Goal: Transaction & Acquisition: Obtain resource

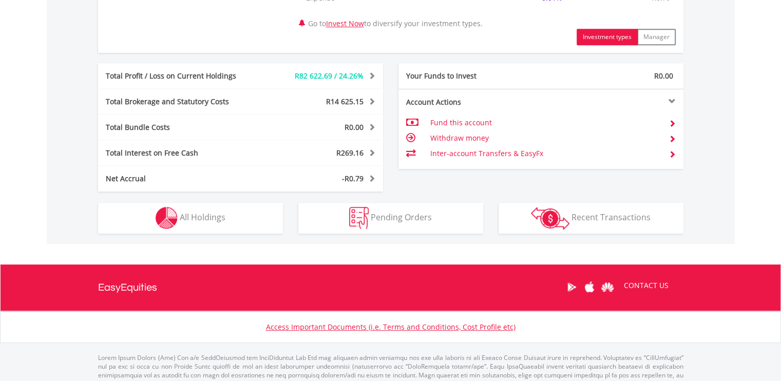
scroll to position [548, 0]
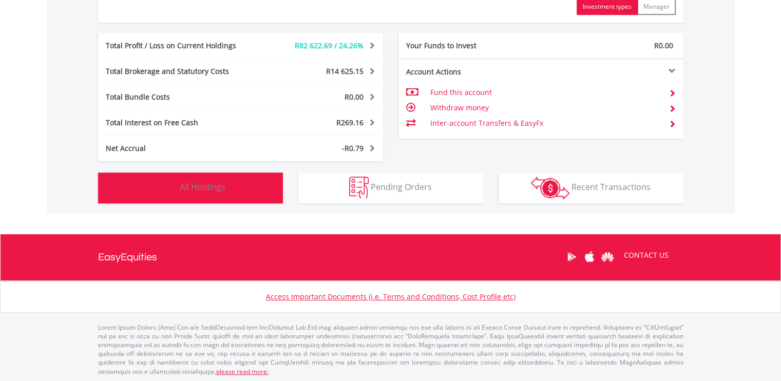
click at [234, 182] on button "Holdings All Holdings" at bounding box center [190, 187] width 185 height 31
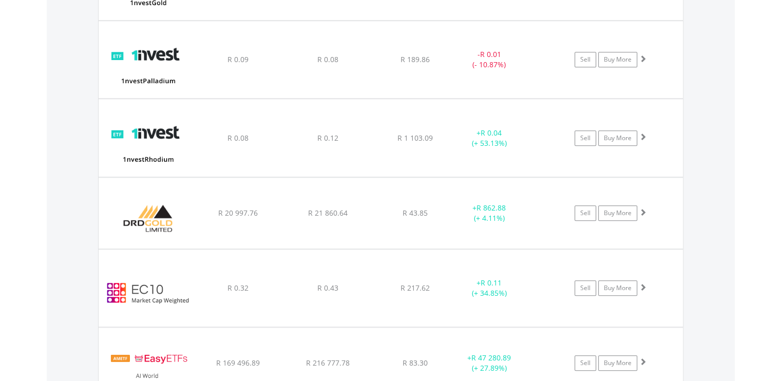
scroll to position [986, 0]
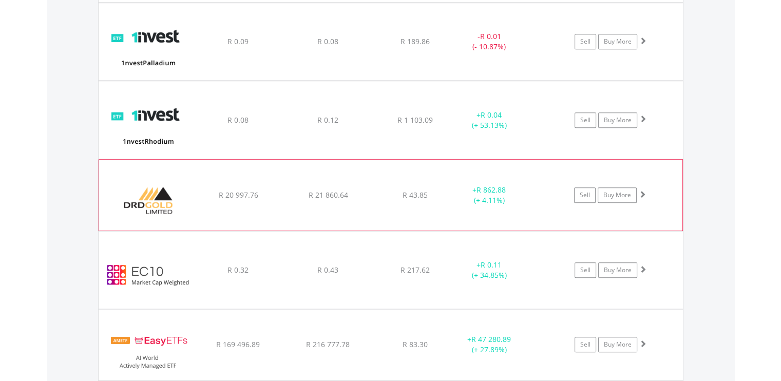
click at [467, 207] on div "﻿ DRD Gold Limited R 20 997.76 R 21 860.64 R 43.85 + R 862.88 (+ 4.11%) Sell Bu…" at bounding box center [390, 195] width 583 height 71
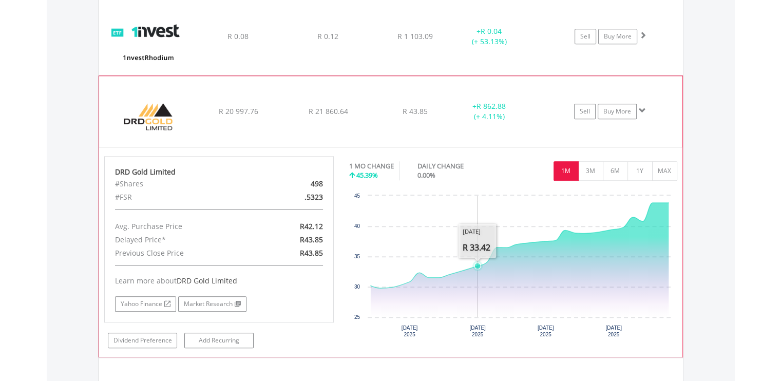
scroll to position [1140, 0]
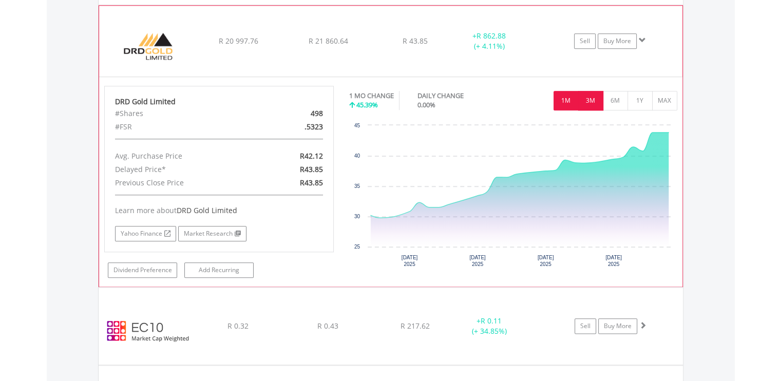
click at [592, 100] on button "3M" at bounding box center [590, 101] width 25 height 20
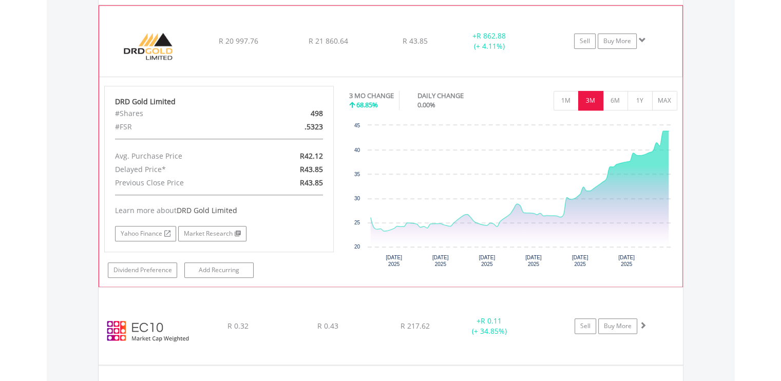
click at [197, 51] on div "﻿ DRD Gold Limited R 20 997.76 R 21 860.64 R 43.85 + R 862.88 (+ 4.11%) Sell Bu…" at bounding box center [390, 41] width 583 height 71
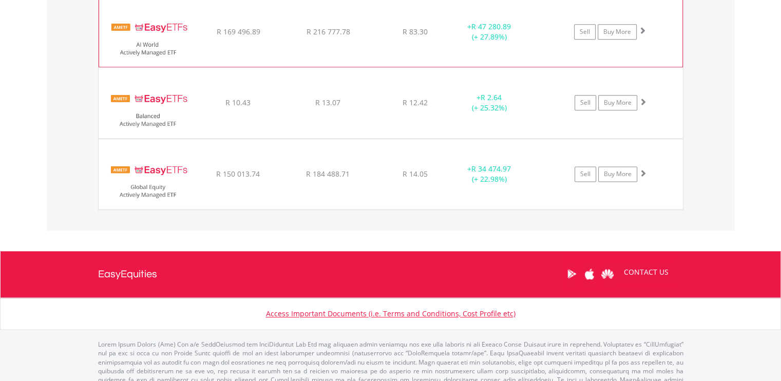
scroll to position [1314, 0]
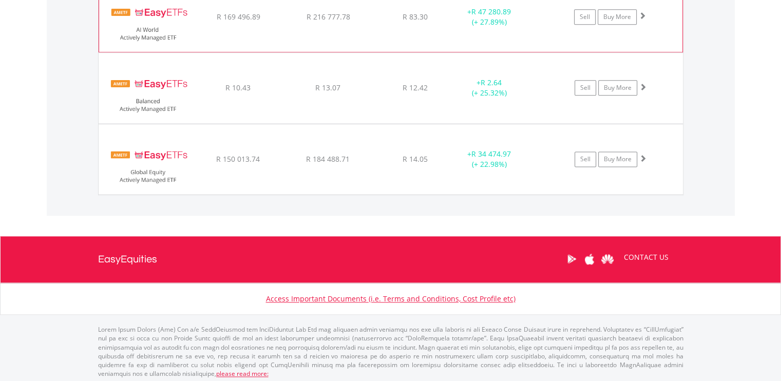
click at [302, 35] on div "﻿ EasyETFs AI World Actively Managed ETF R 169 496.89 R 216 777.78 R 83.30 + R …" at bounding box center [390, 17] width 583 height 70
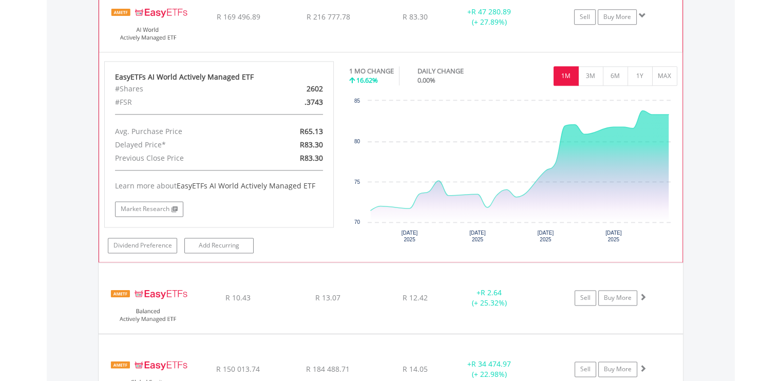
click at [302, 35] on div "﻿ EasyETFs AI World Actively Managed ETF R 169 496.89 R 216 777.78 R 83.30 + R …" at bounding box center [390, 17] width 583 height 70
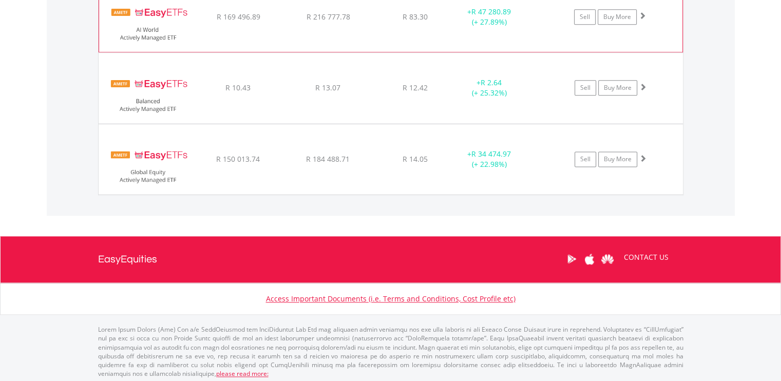
click at [245, 41] on div "﻿ EasyETFs AI World Actively Managed ETF R 169 496.89 R 216 777.78 R 83.30 + R …" at bounding box center [390, 17] width 583 height 70
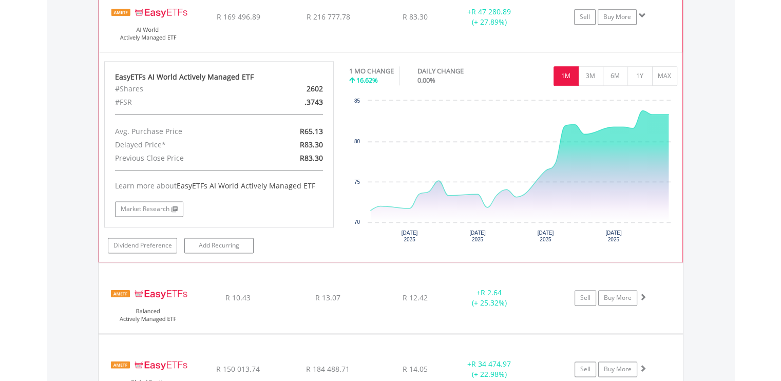
click at [195, 28] on div "﻿ EasyETFs AI World Actively Managed ETF R 169 496.89 R 216 777.78 R 83.30 + R …" at bounding box center [390, 17] width 583 height 70
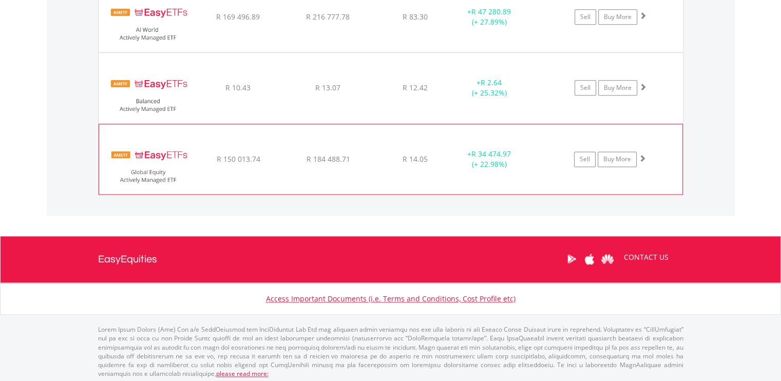
click at [222, 148] on div "﻿ EasyETFs Global Equity Actively Managed ETF R 150 013.74 R 184 488.71 R 14.05…" at bounding box center [390, 159] width 583 height 70
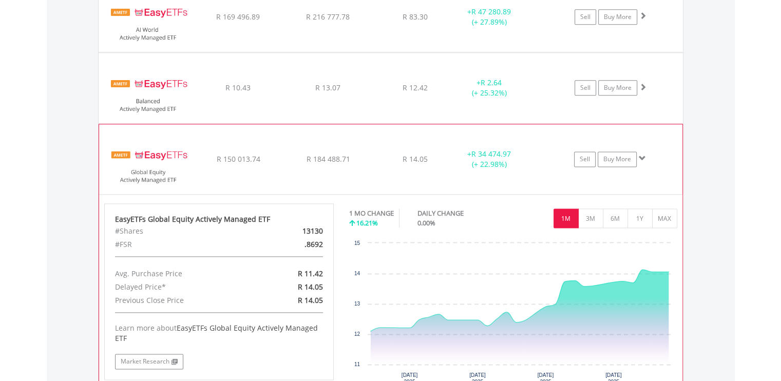
click at [194, 141] on div "﻿ EasyETFs Global Equity Actively Managed ETF R 150 013.74 R 184 488.71 R 14.05…" at bounding box center [390, 159] width 583 height 70
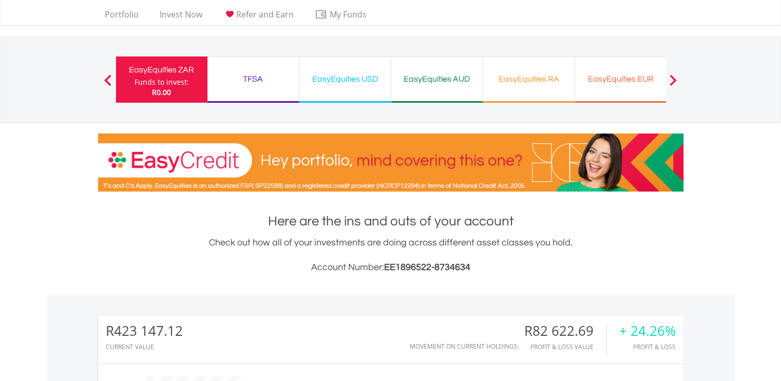
scroll to position [0, 0]
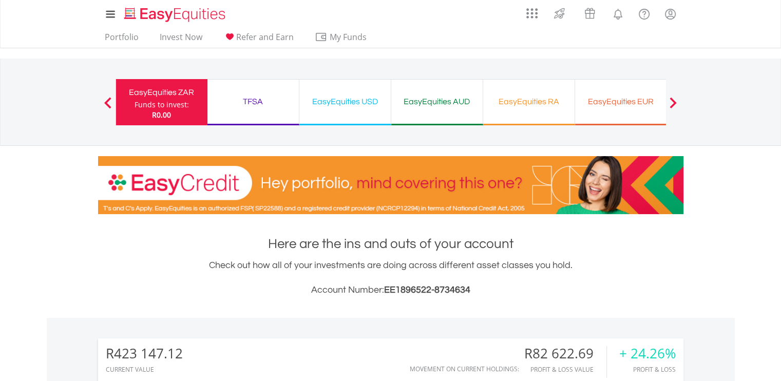
click at [674, 105] on span at bounding box center [672, 102] width 7 height 11
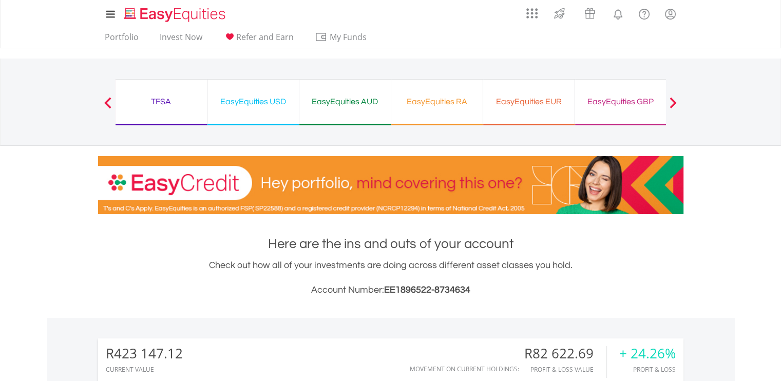
click at [674, 105] on span at bounding box center [672, 102] width 7 height 11
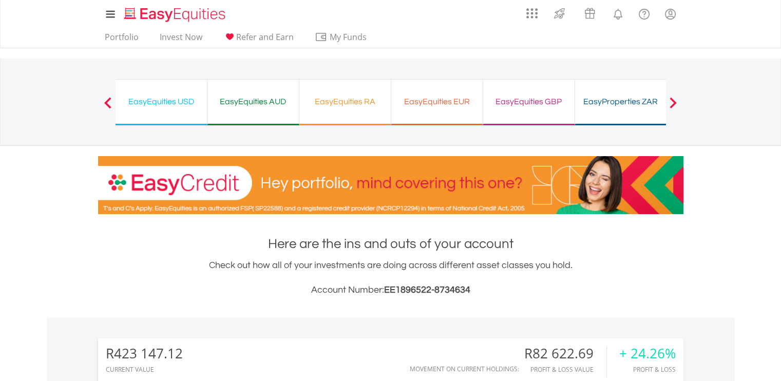
click at [674, 105] on span at bounding box center [672, 102] width 7 height 11
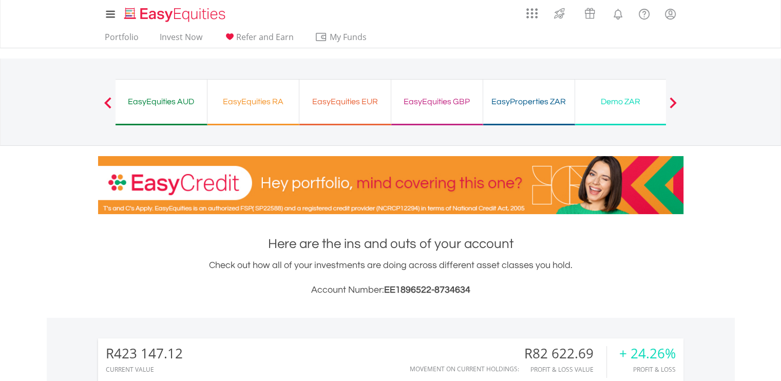
click at [674, 105] on span at bounding box center [672, 102] width 7 height 11
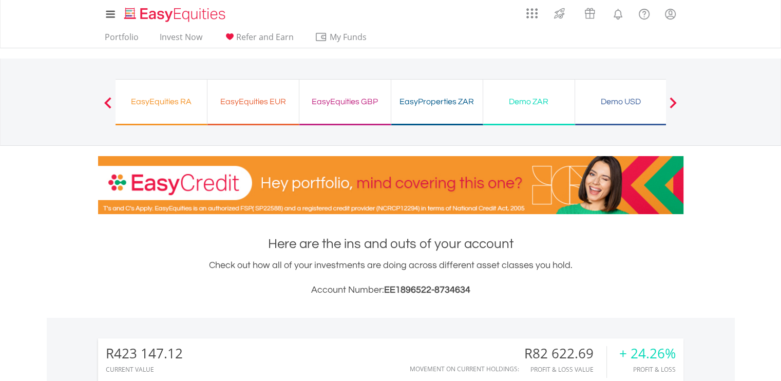
click at [674, 105] on span at bounding box center [672, 102] width 7 height 11
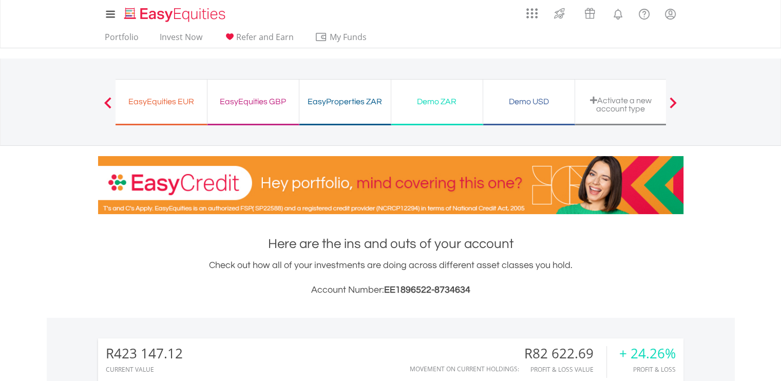
click at [109, 98] on span at bounding box center [107, 102] width 7 height 11
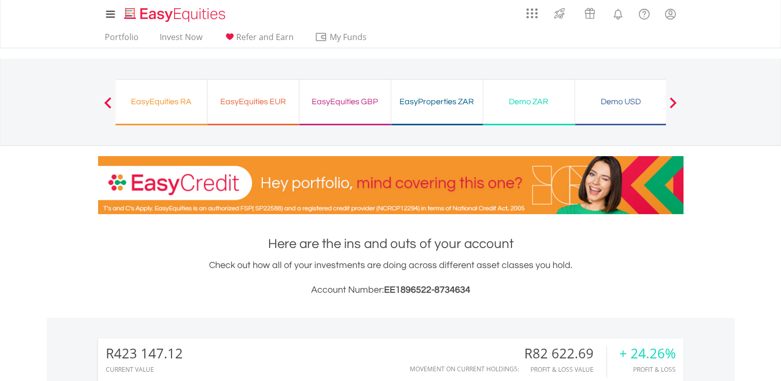
click at [109, 98] on span at bounding box center [107, 102] width 7 height 11
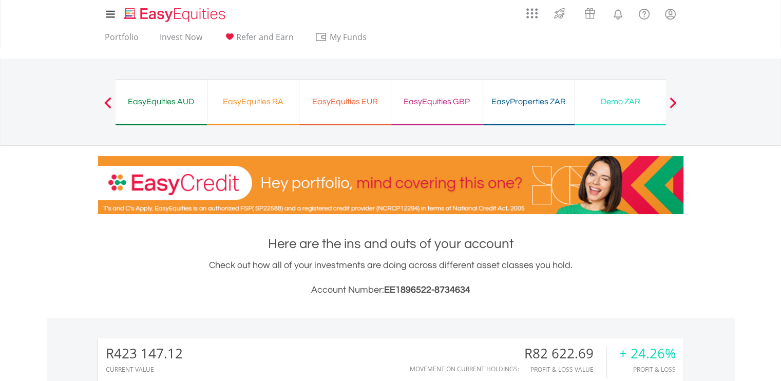
click at [230, 114] on div "EasyEquities RA Funds to invest: R0.00" at bounding box center [253, 102] width 92 height 46
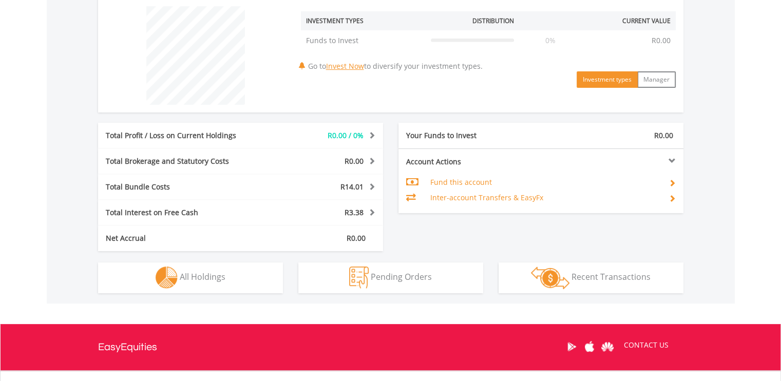
scroll to position [411, 0]
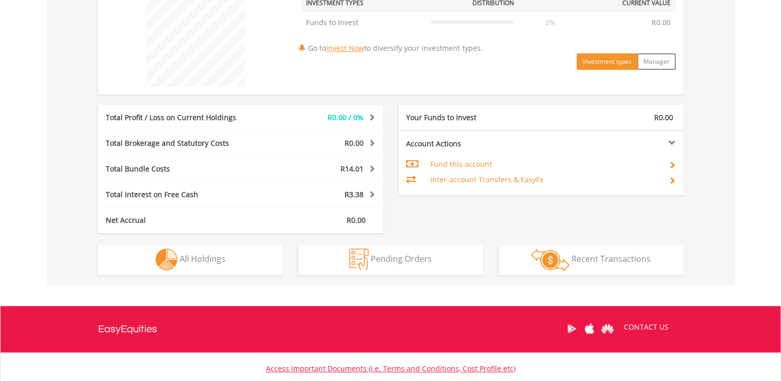
click at [356, 168] on span "R14.01" at bounding box center [351, 169] width 23 height 10
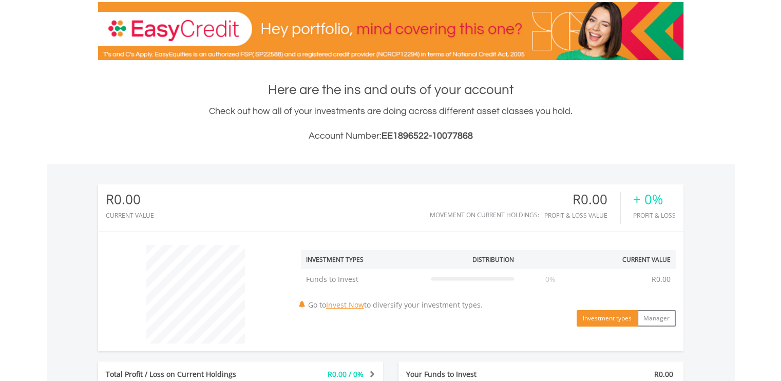
scroll to position [0, 0]
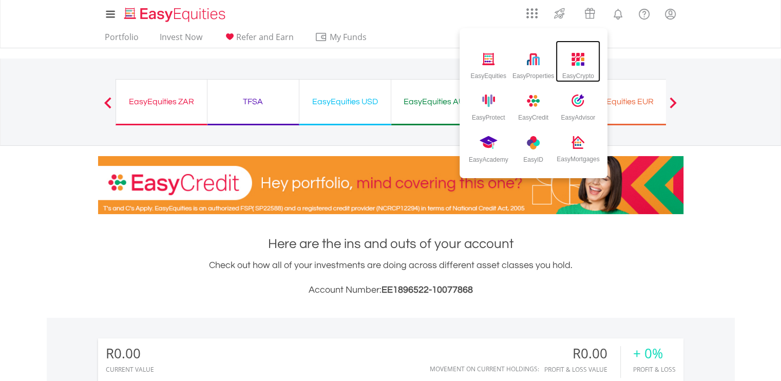
click at [583, 66] on img at bounding box center [577, 59] width 13 height 13
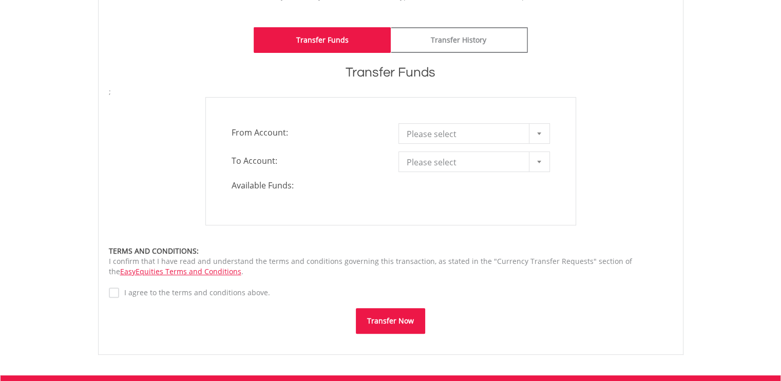
scroll to position [257, 0]
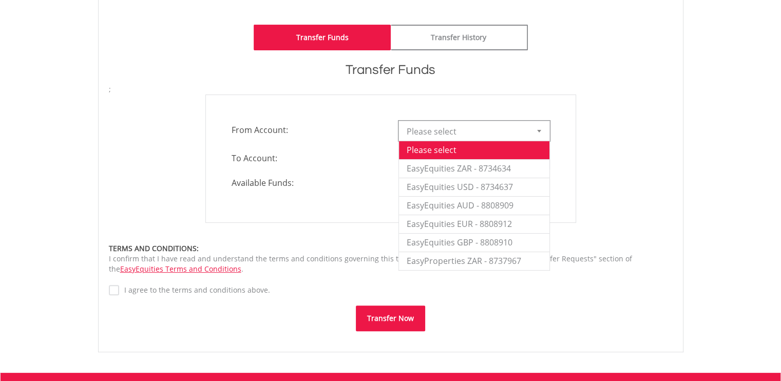
click at [541, 133] on div at bounding box center [539, 131] width 21 height 20
click at [421, 145] on li "Please select" at bounding box center [474, 150] width 150 height 18
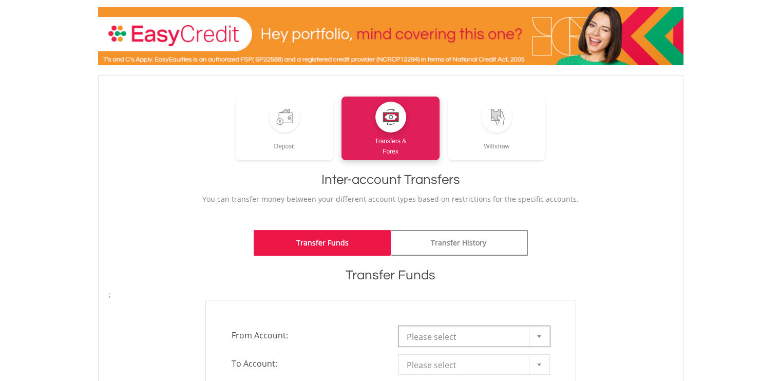
scroll to position [0, 0]
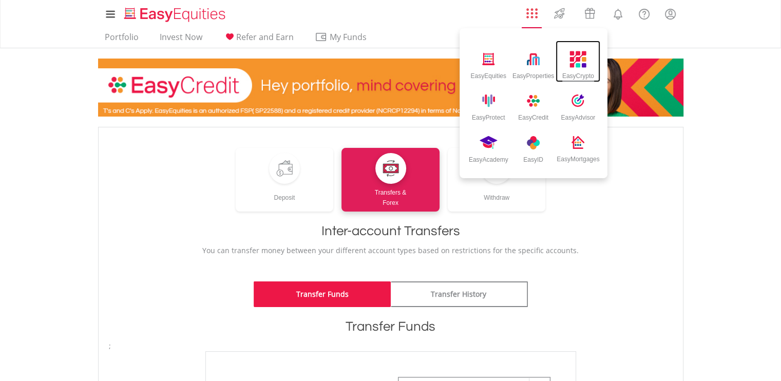
click at [574, 63] on img at bounding box center [578, 59] width 17 height 17
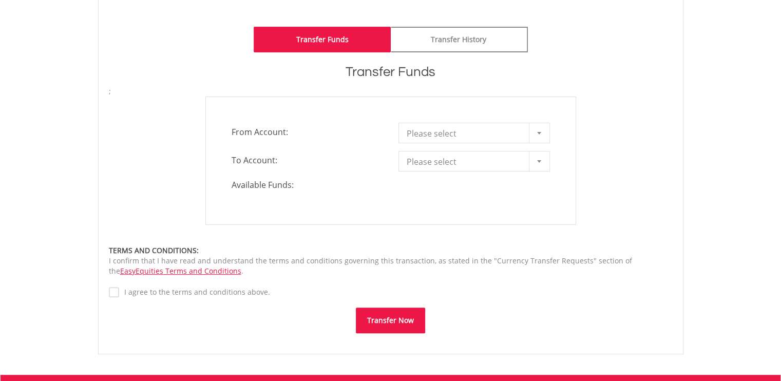
scroll to position [257, 0]
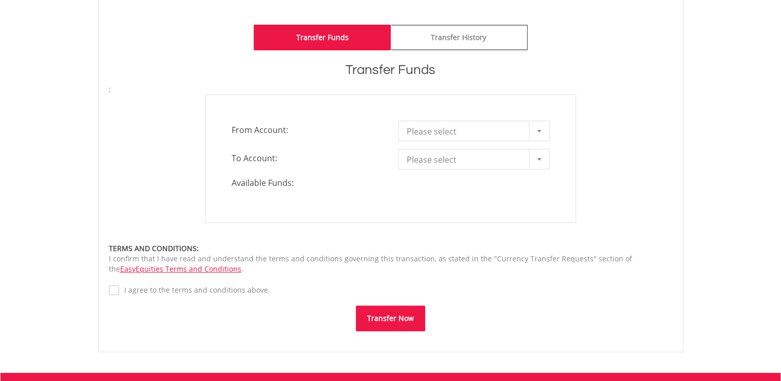
click at [536, 134] on div at bounding box center [539, 131] width 21 height 20
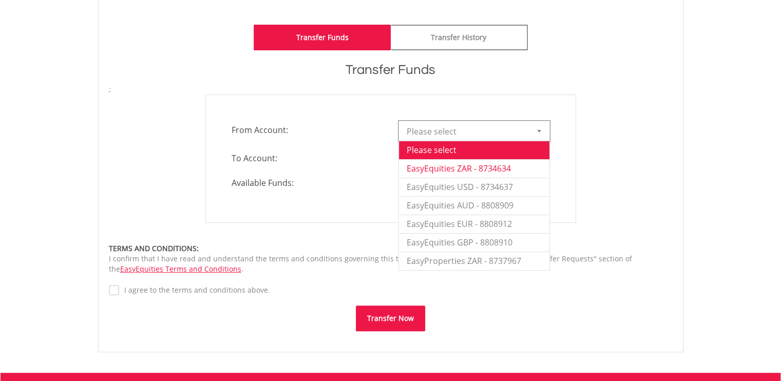
click at [522, 167] on li "EasyEquities ZAR - 8734634" at bounding box center [474, 168] width 150 height 18
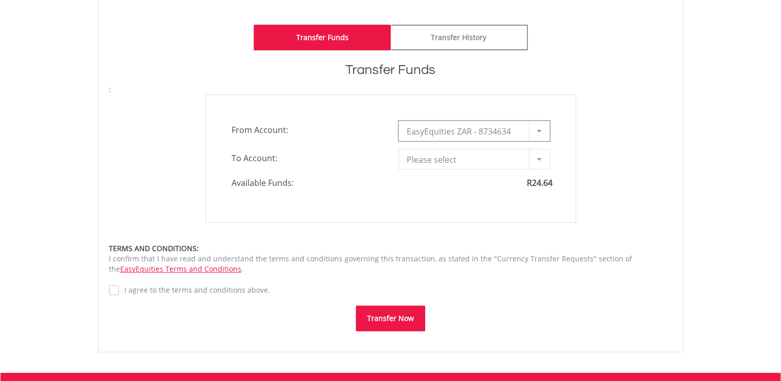
click at [545, 158] on div at bounding box center [539, 159] width 21 height 20
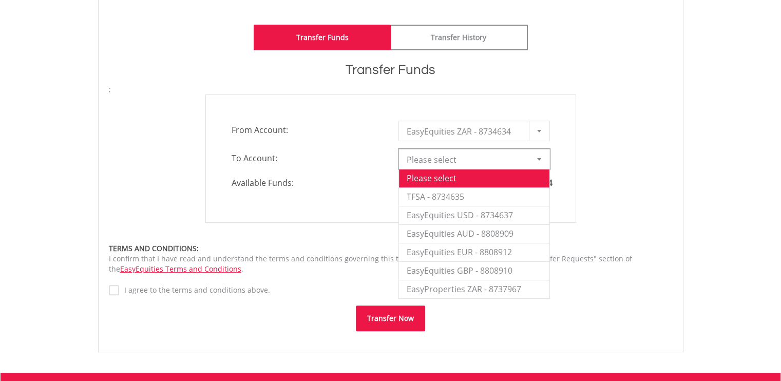
click at [575, 157] on div "**********" at bounding box center [390, 158] width 371 height 128
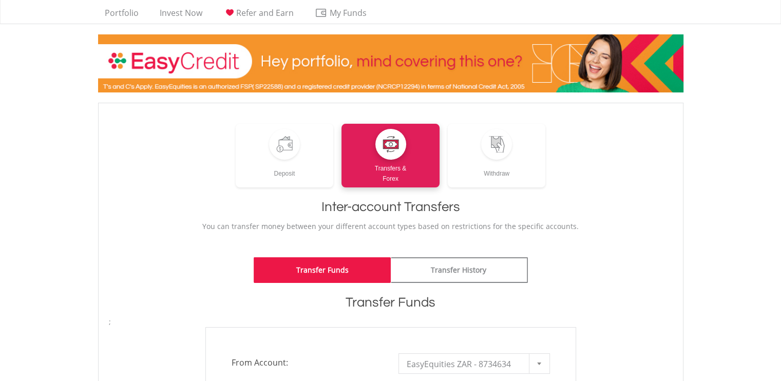
scroll to position [0, 0]
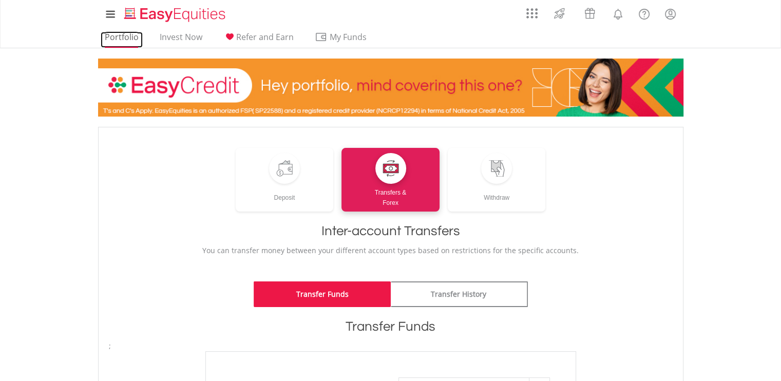
click at [116, 40] on link "Portfolio" at bounding box center [122, 40] width 42 height 16
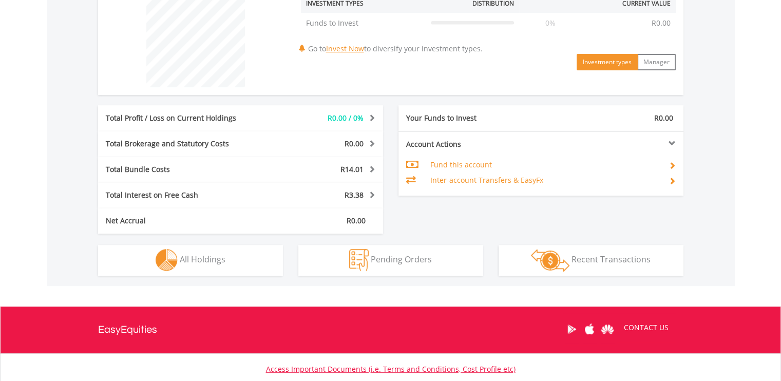
scroll to position [411, 0]
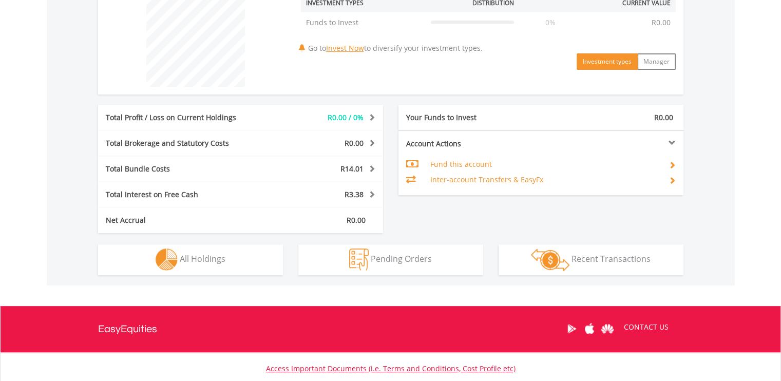
click at [474, 165] on td "Fund this account" at bounding box center [545, 164] width 230 height 15
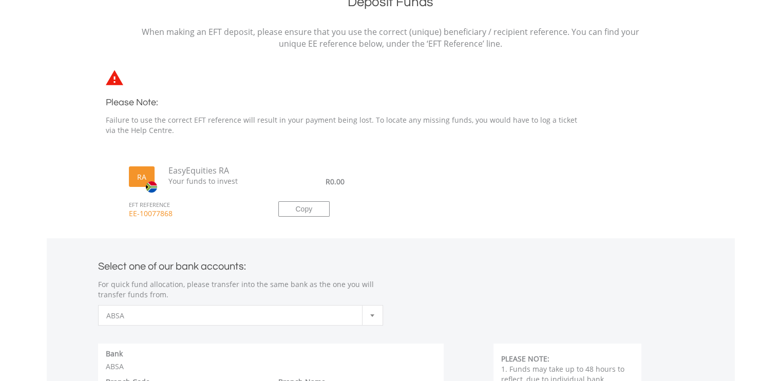
scroll to position [257, 0]
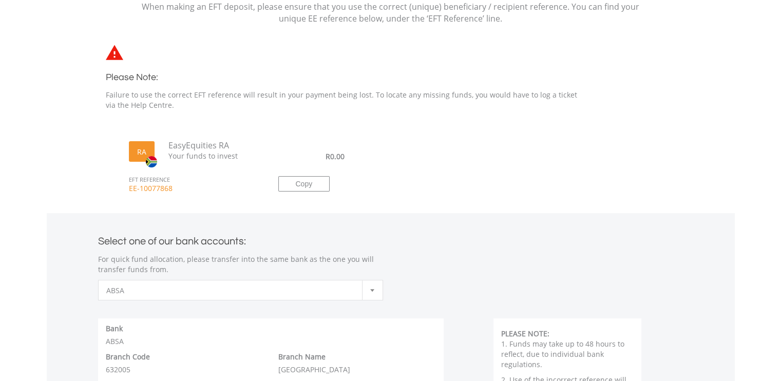
drag, startPoint x: 129, startPoint y: 187, endPoint x: 170, endPoint y: 190, distance: 41.2
click at [170, 190] on span "EE-10077868" at bounding box center [192, 193] width 142 height 20
click at [295, 184] on button "Copy" at bounding box center [303, 183] width 51 height 15
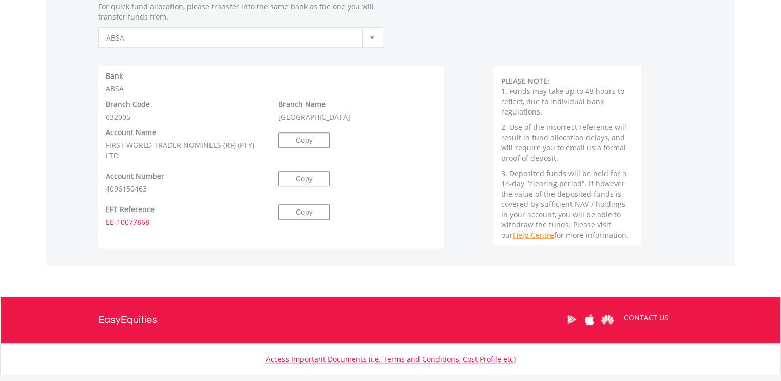
scroll to position [513, 0]
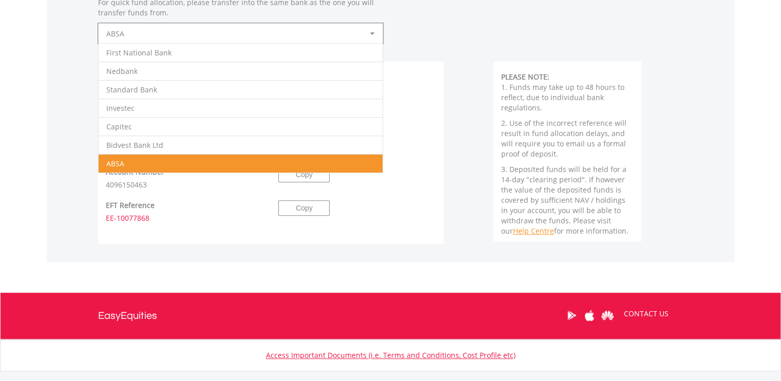
click at [381, 32] on div at bounding box center [372, 34] width 21 height 20
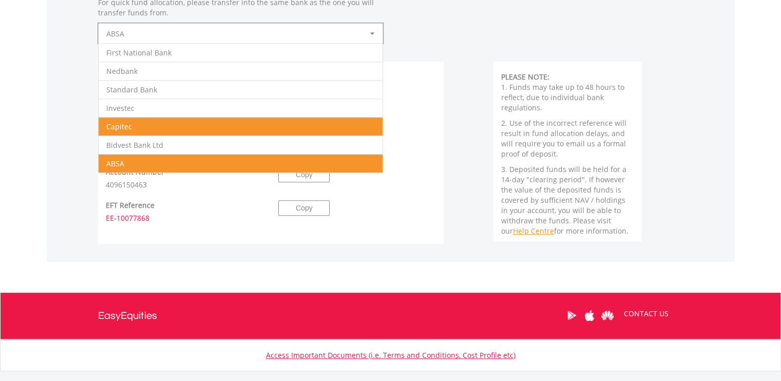
click at [276, 125] on li "Capitec" at bounding box center [241, 126] width 284 height 18
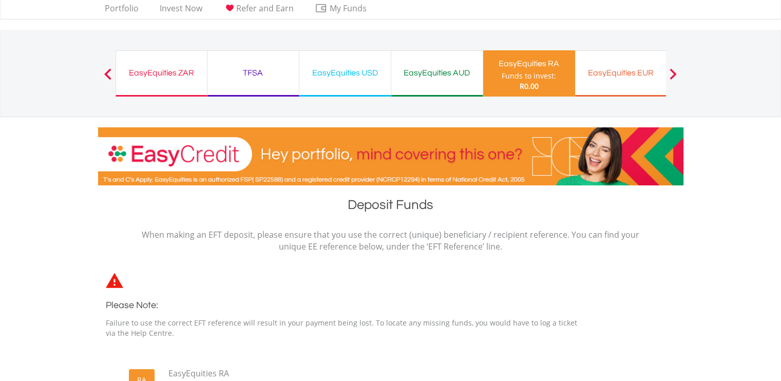
scroll to position [0, 0]
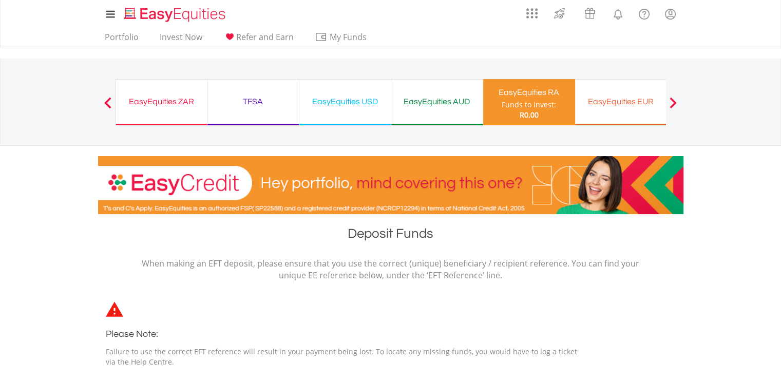
click at [495, 110] on div "EasyEquities RA Funds to invest: R0.00" at bounding box center [529, 102] width 92 height 46
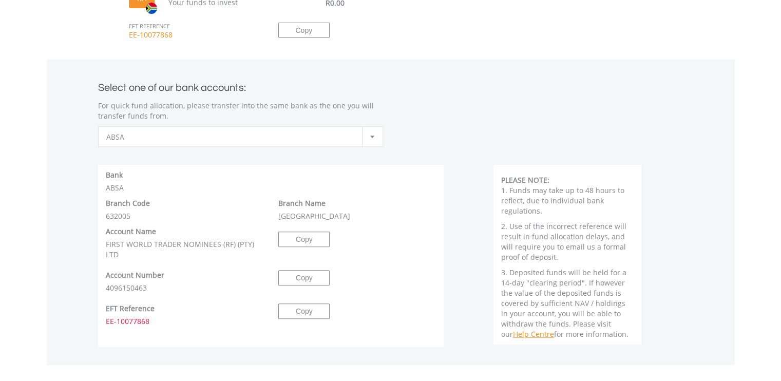
scroll to position [462, 0]
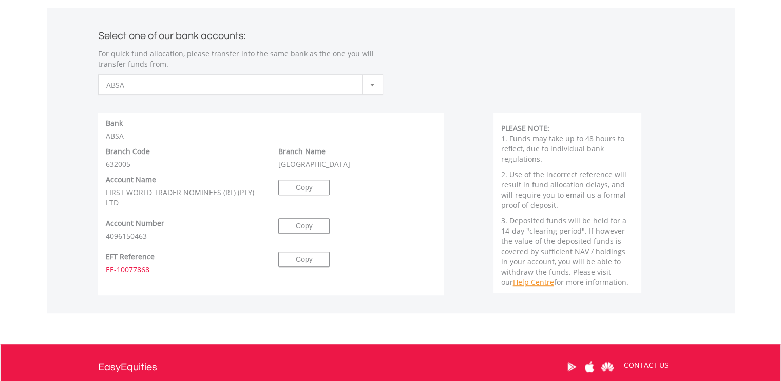
click at [245, 84] on span "ABSA" at bounding box center [232, 85] width 253 height 21
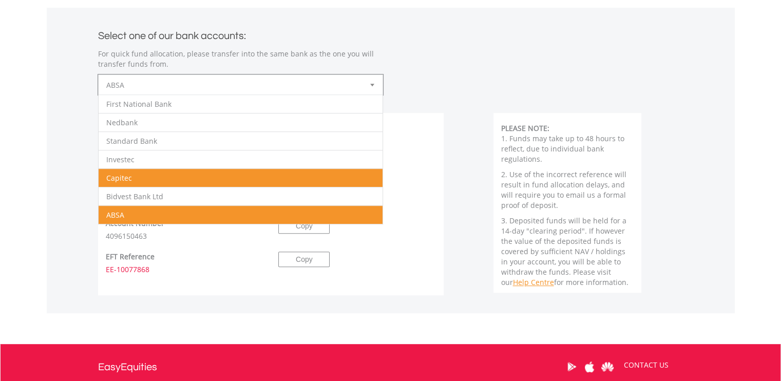
click at [188, 171] on li "Capitec" at bounding box center [241, 177] width 284 height 18
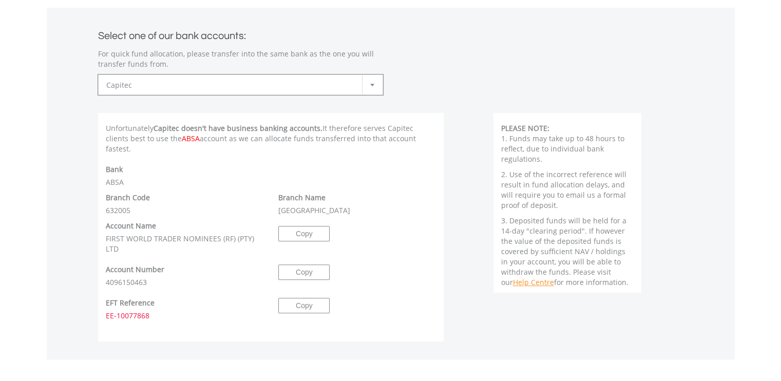
click at [225, 164] on div "Bank ABSA" at bounding box center [271, 175] width 346 height 23
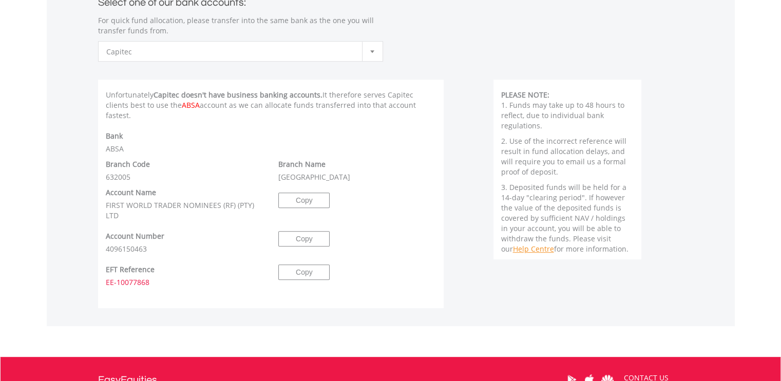
scroll to position [513, 0]
